Goal: Check status: Check status

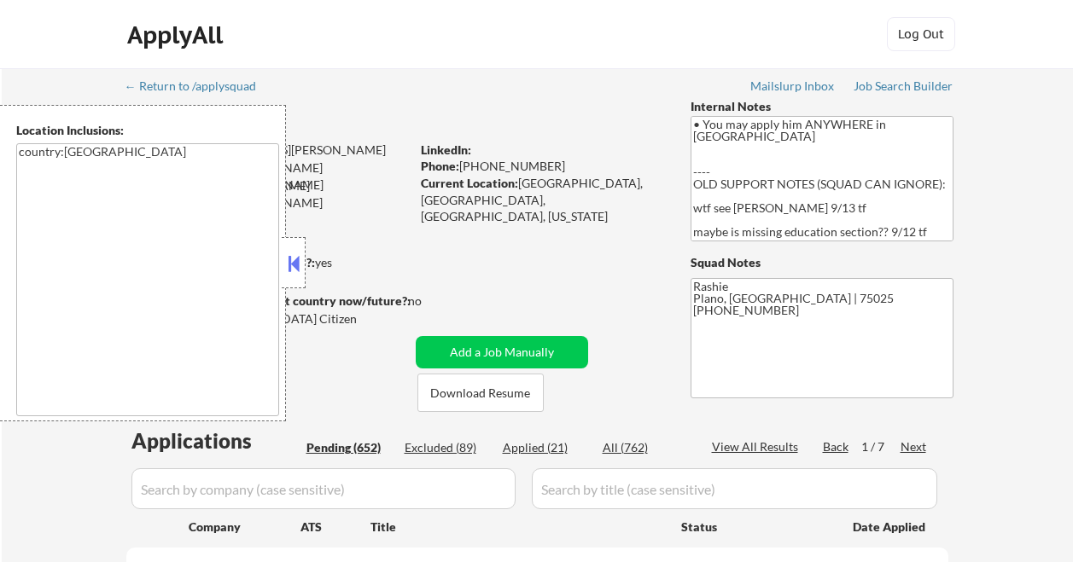
select select ""pending""
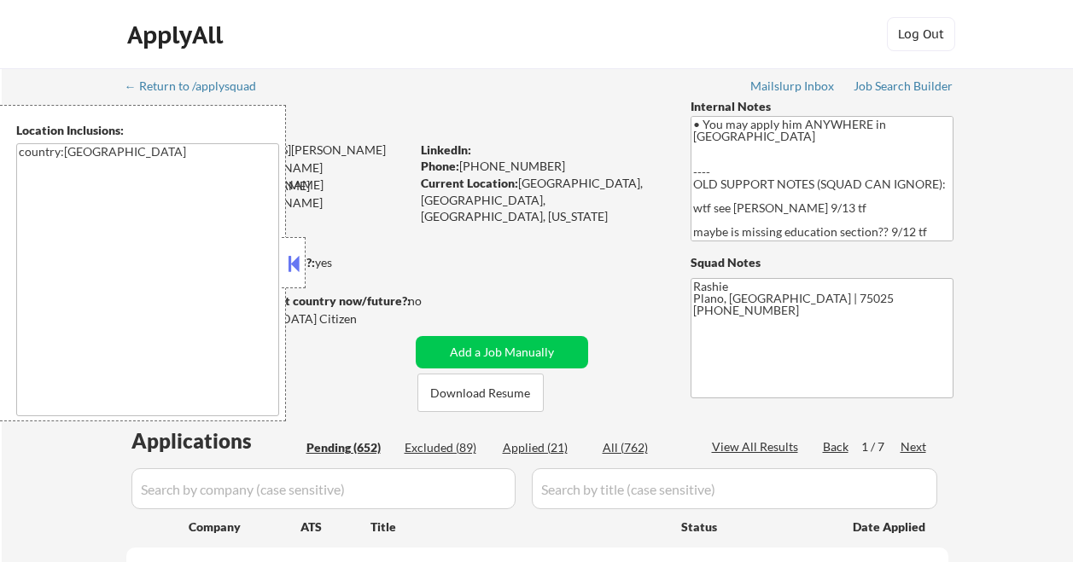
select select ""pending""
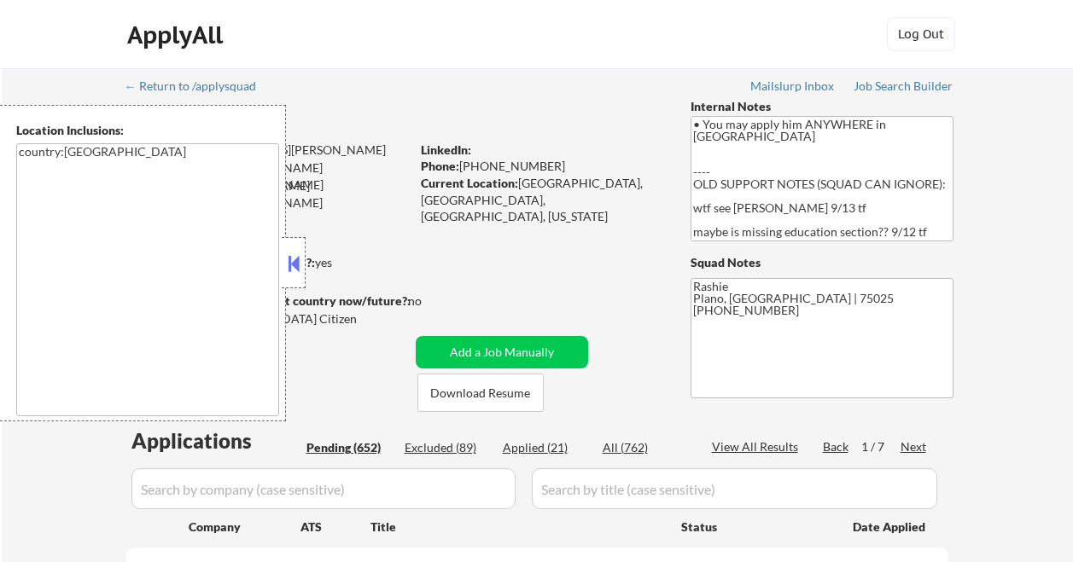
select select ""pending""
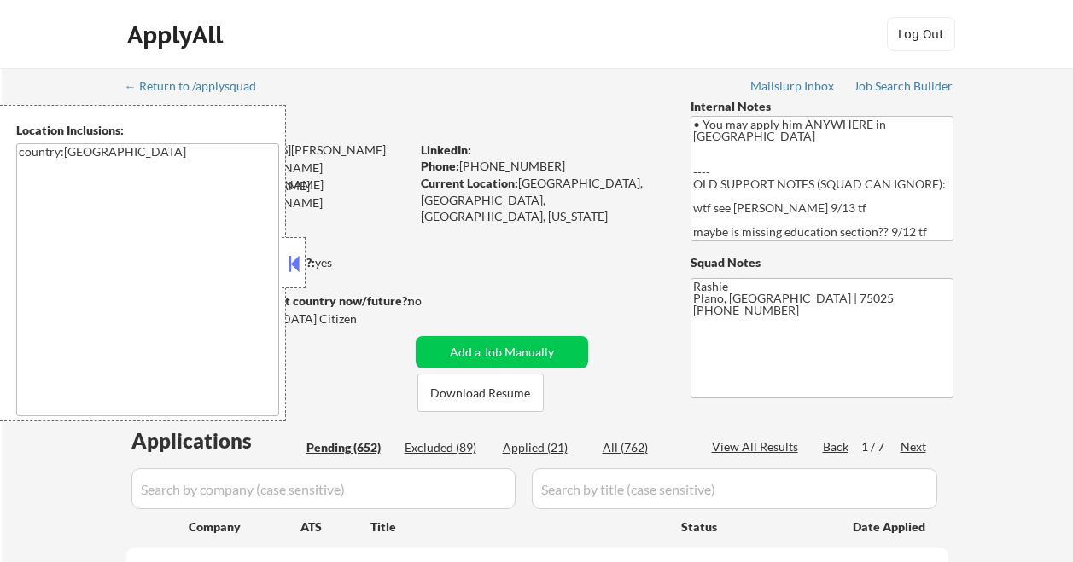
select select ""pending""
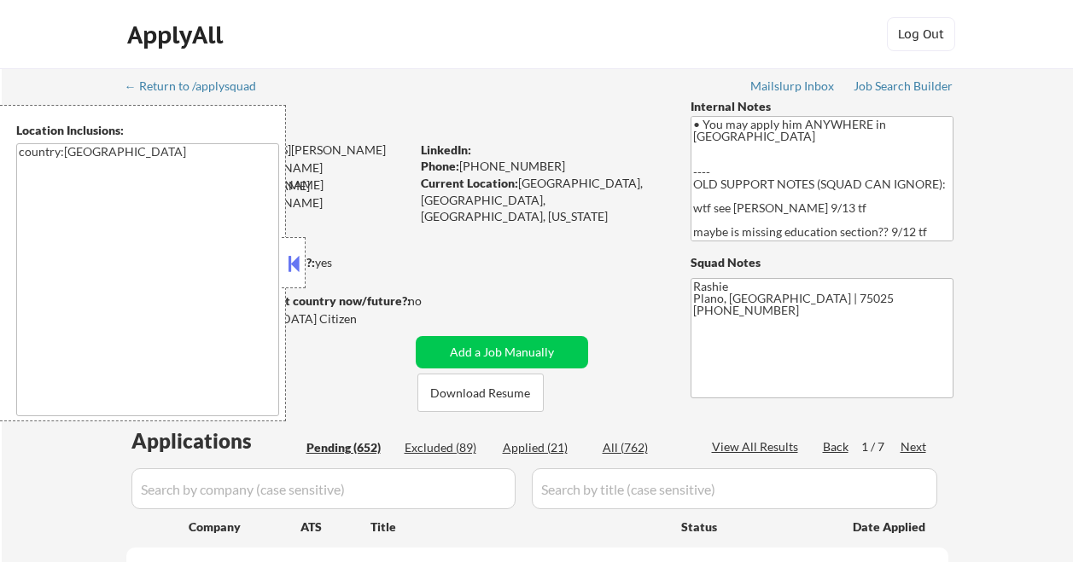
select select ""pending""
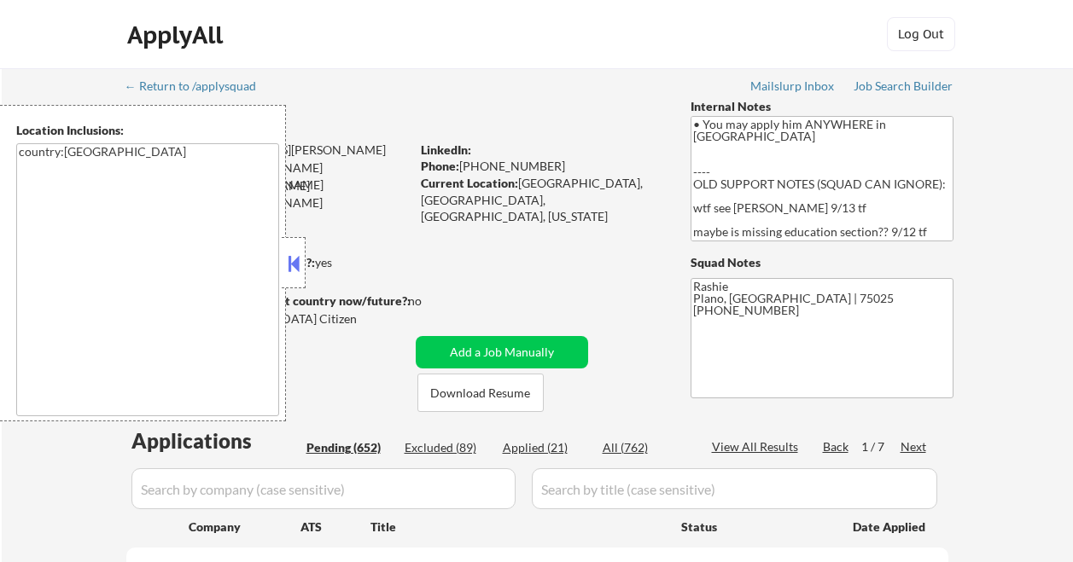
select select ""pending""
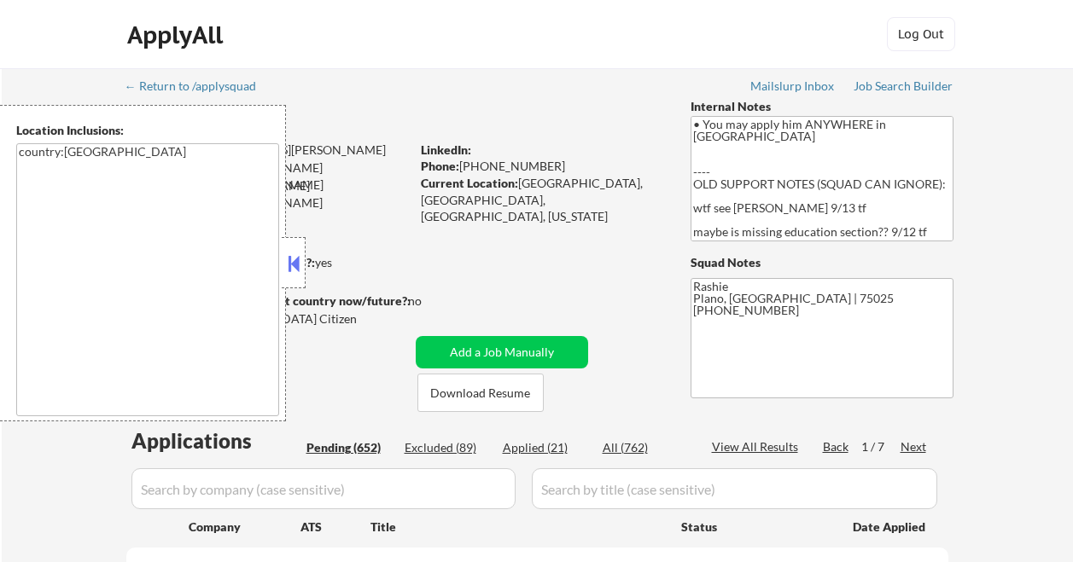
select select ""pending""
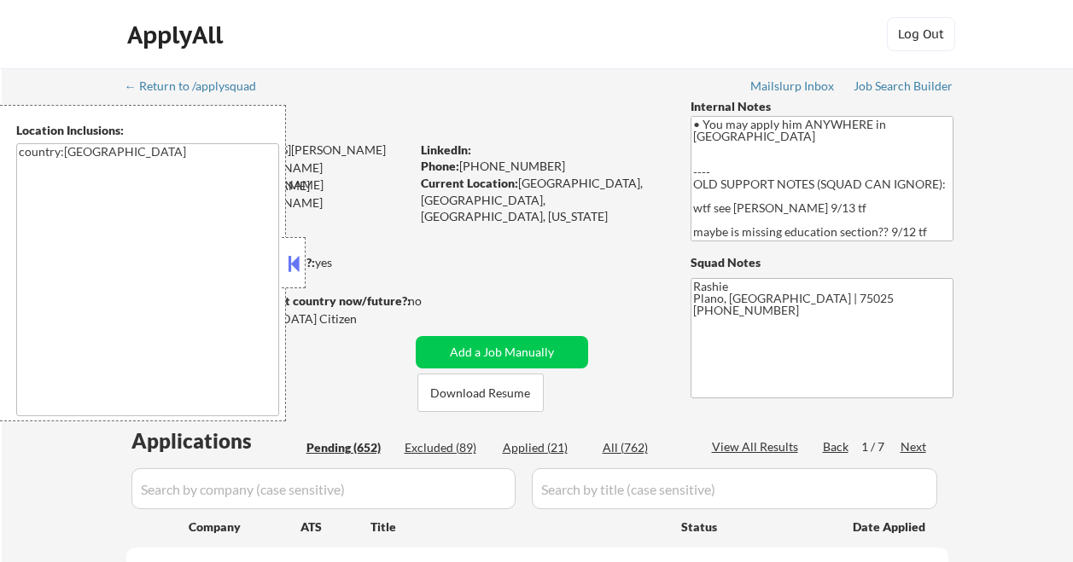
select select ""pending""
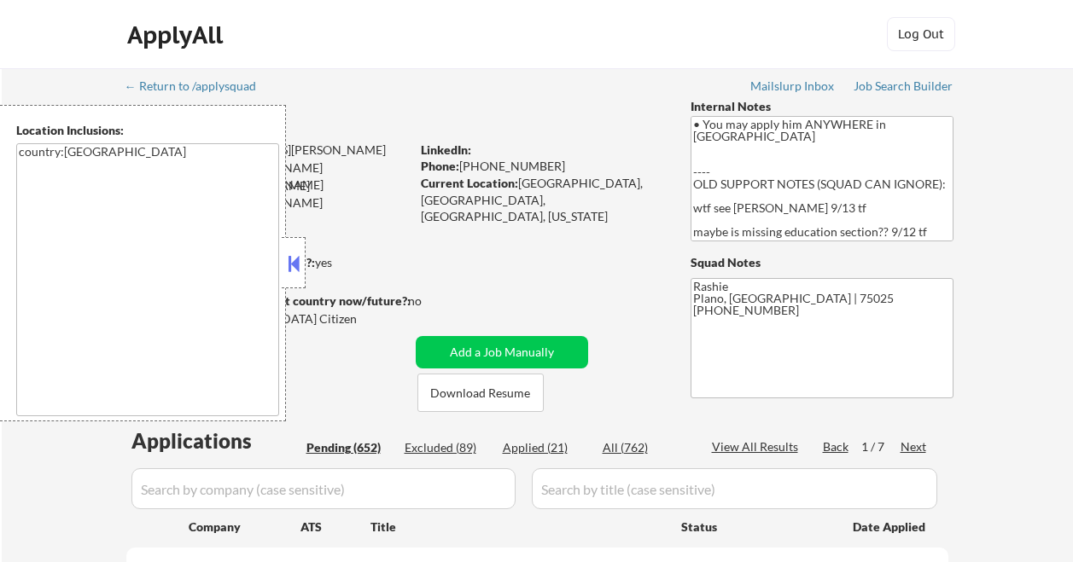
select select ""pending""
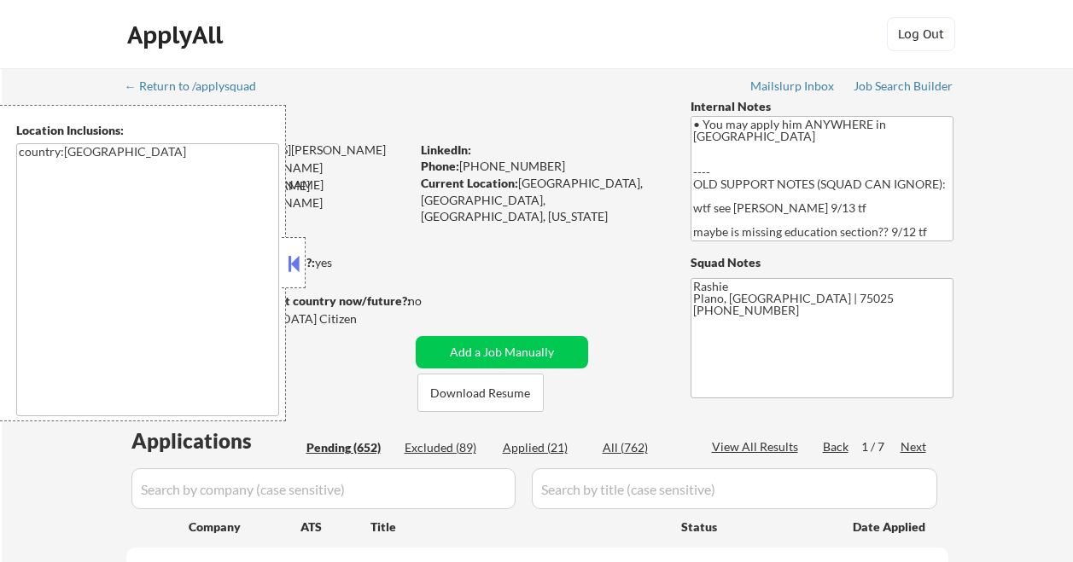
select select ""pending""
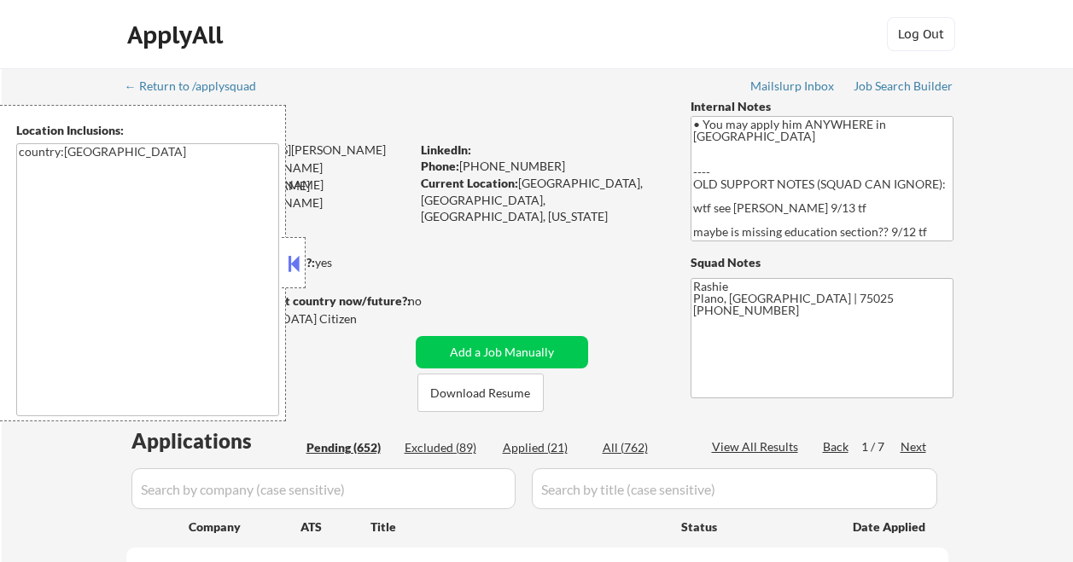
select select ""pending""
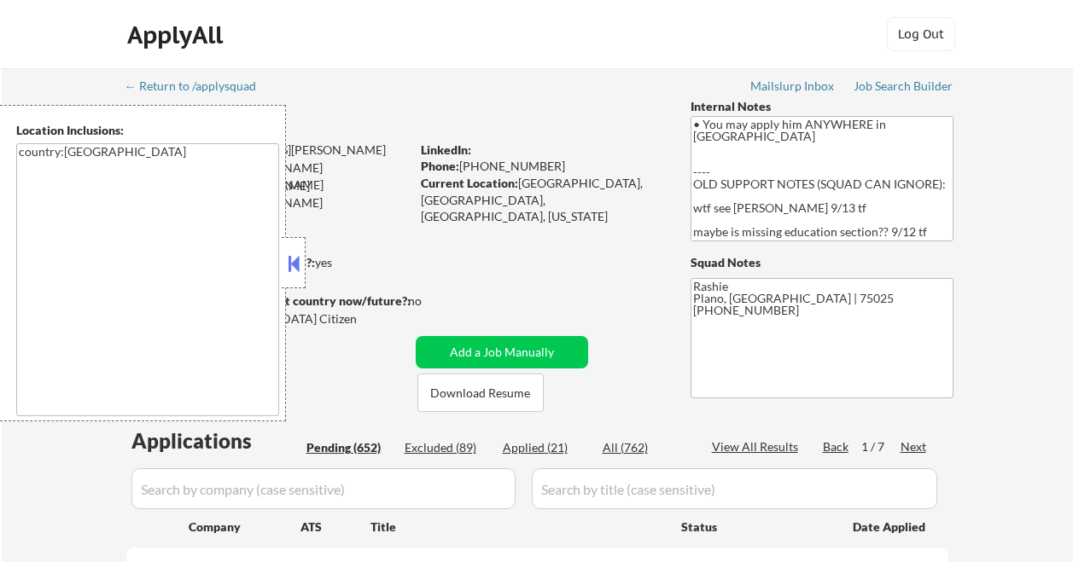
select select ""pending""
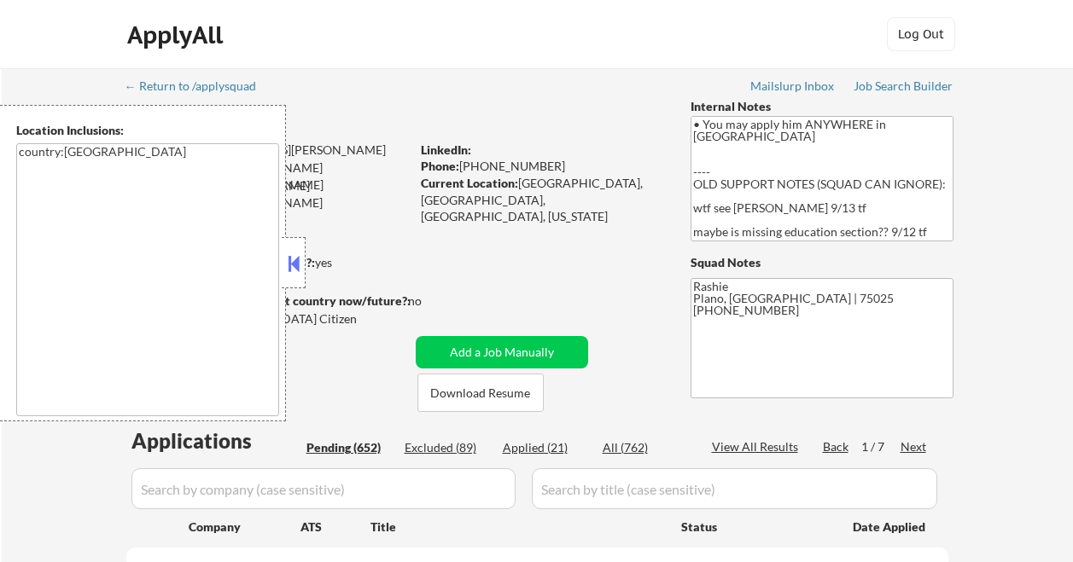
select select ""pending""
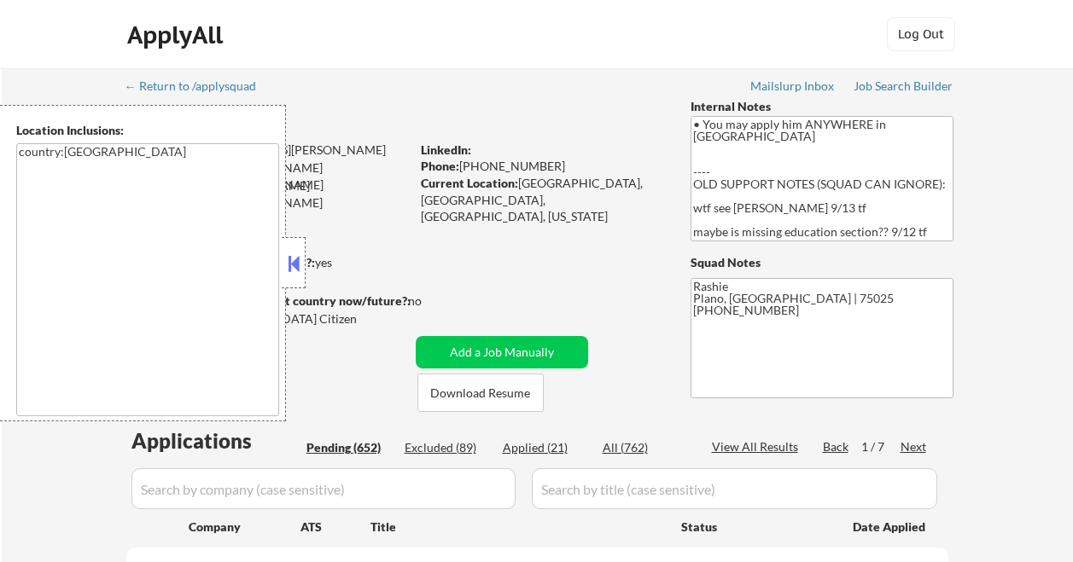
select select ""pending""
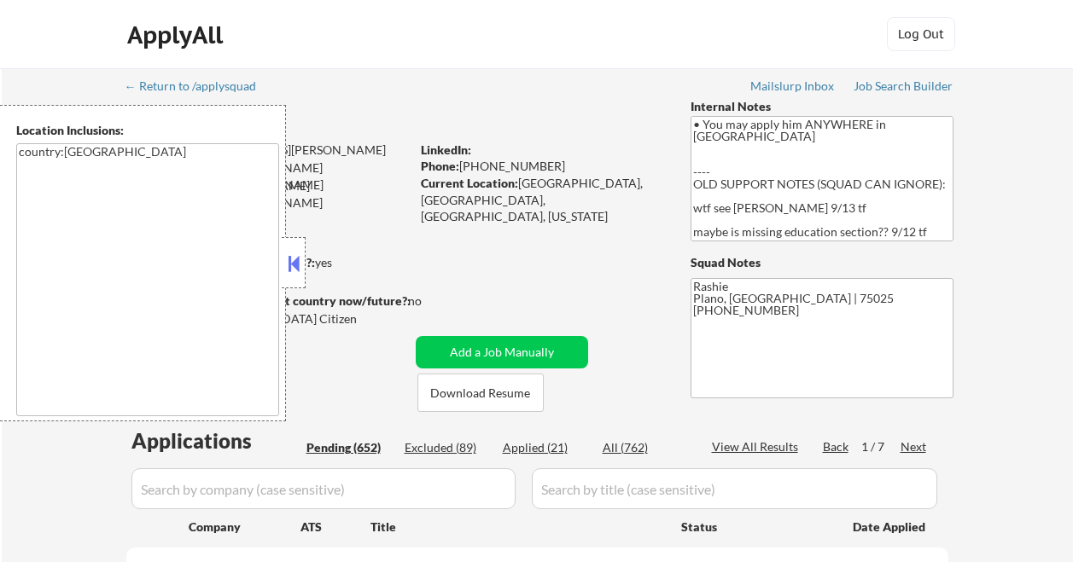
select select ""pending""
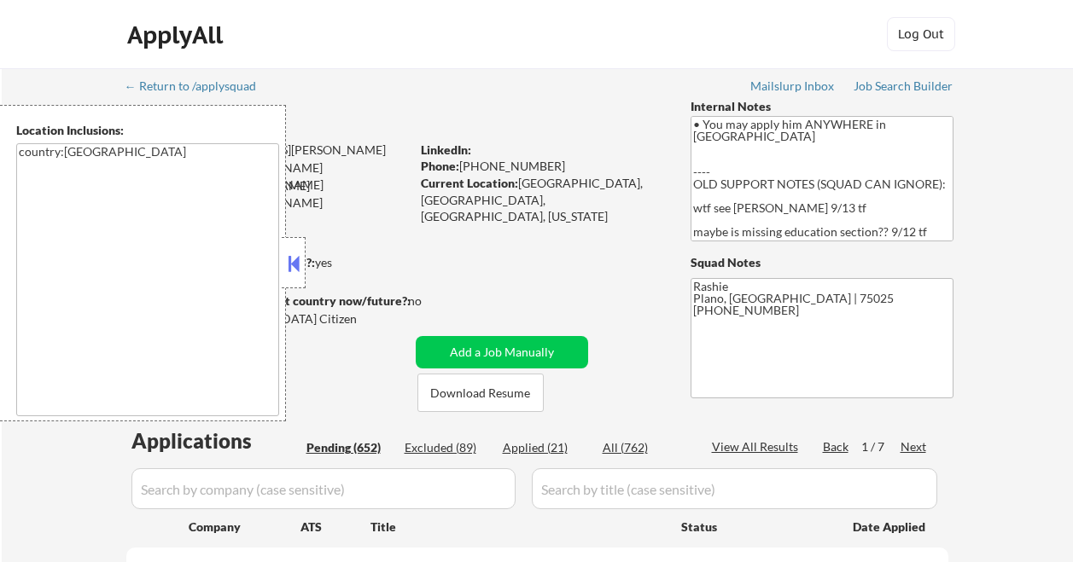
select select ""pending""
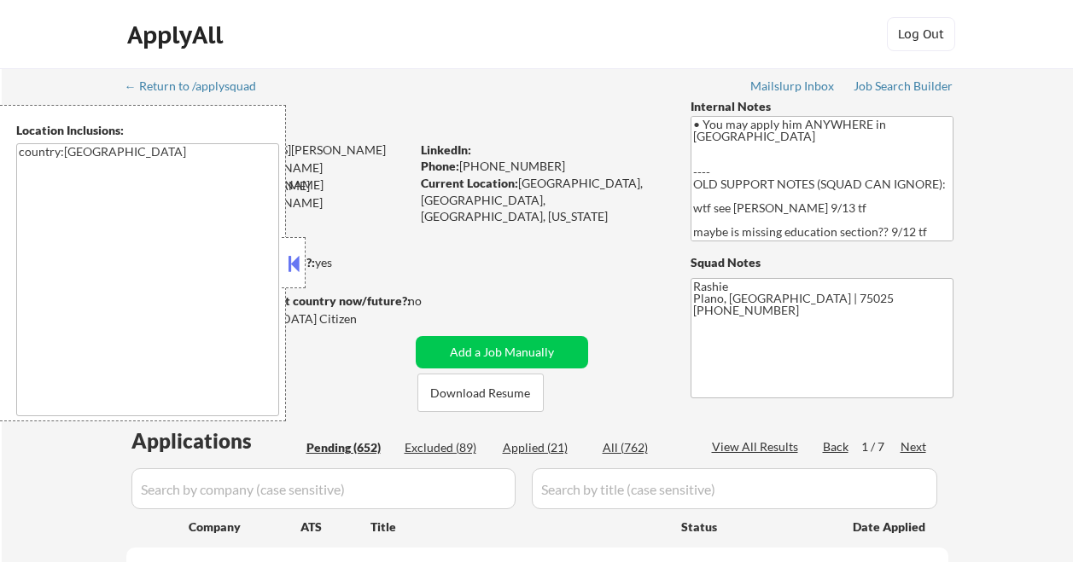
select select ""pending""
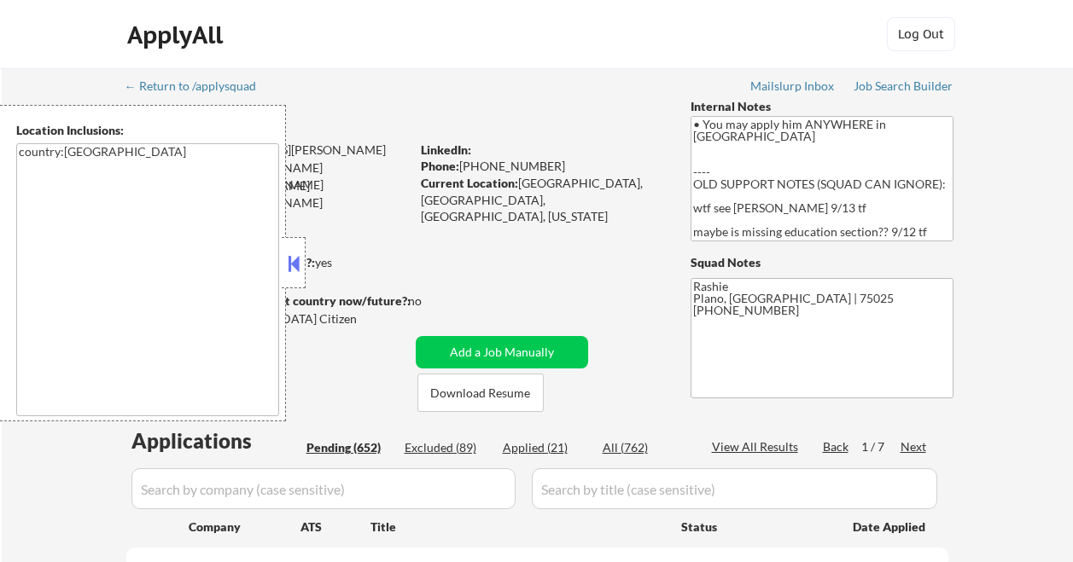
select select ""pending""
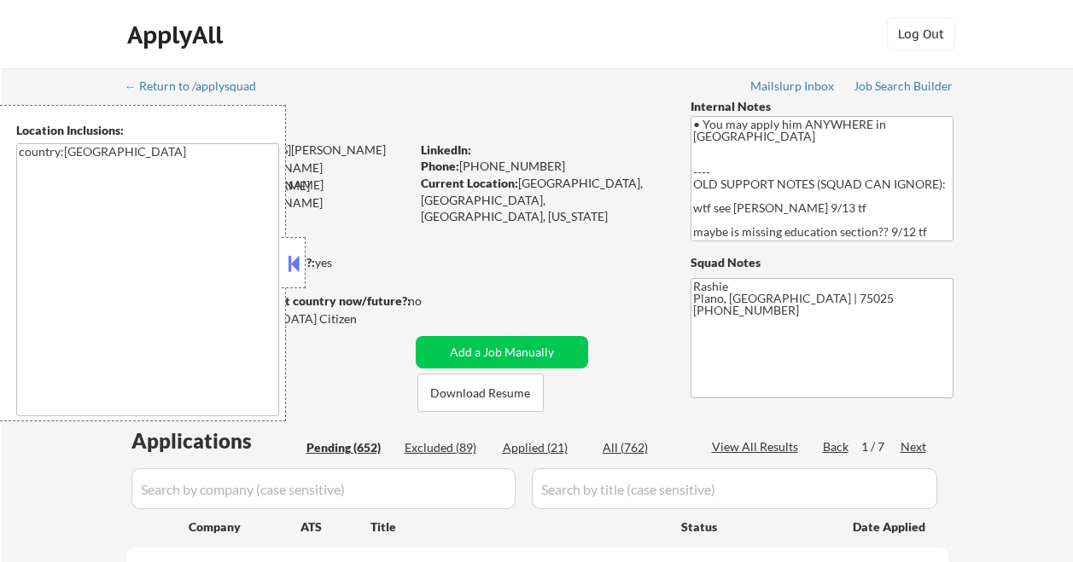
select select ""pending""
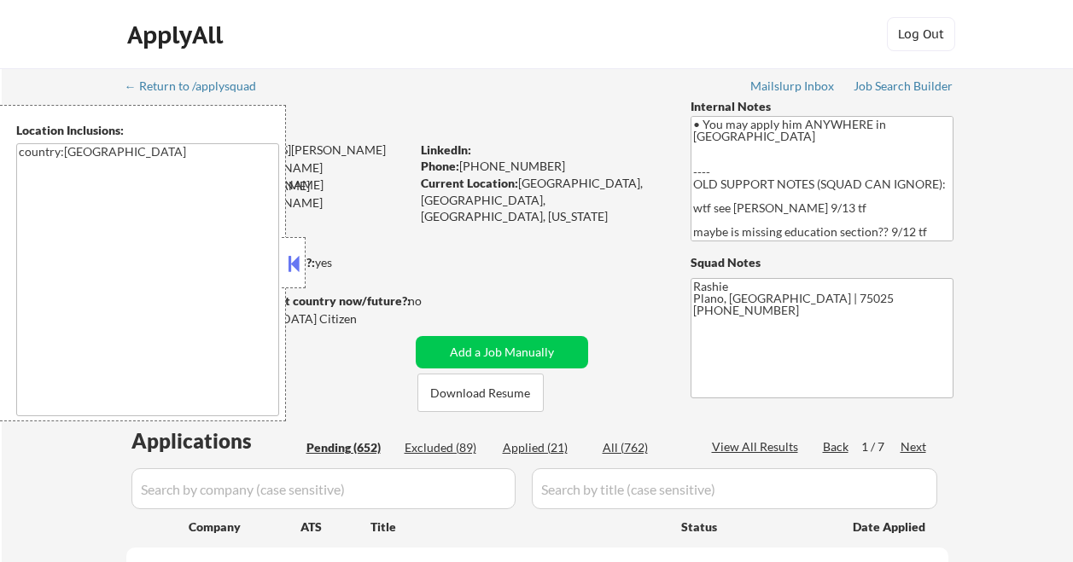
select select ""pending""
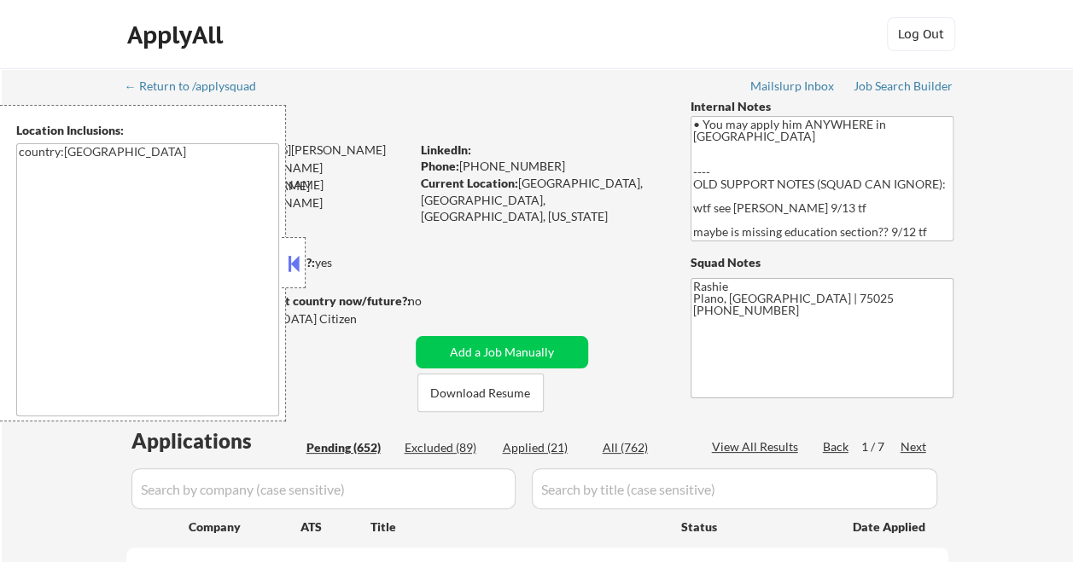
click at [294, 259] on button at bounding box center [293, 264] width 19 height 26
